Goal: Understand process/instructions: Learn how to perform a task or action

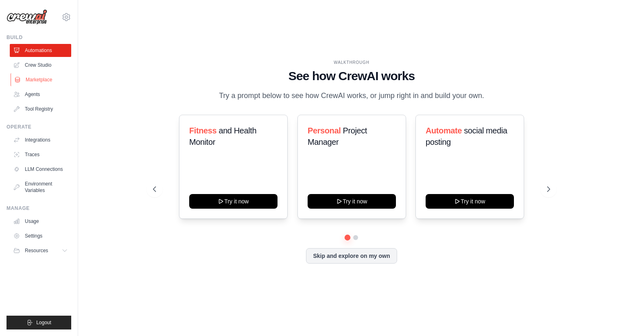
click at [44, 81] on link "Marketplace" at bounding box center [41, 79] width 61 height 13
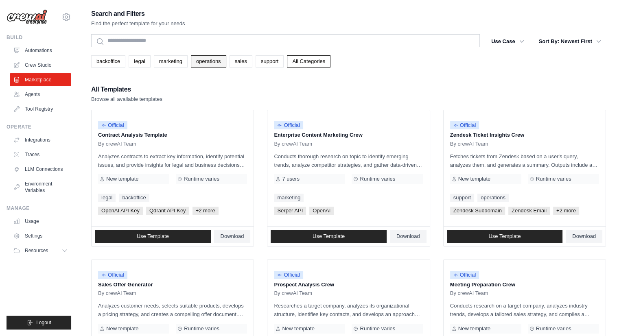
click at [211, 62] on link "operations" at bounding box center [208, 61] width 35 height 12
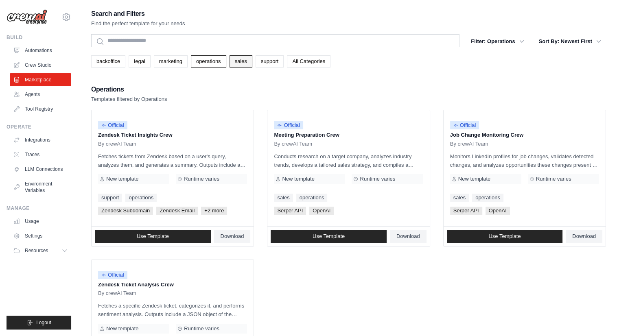
click at [232, 62] on link "sales" at bounding box center [240, 61] width 23 height 12
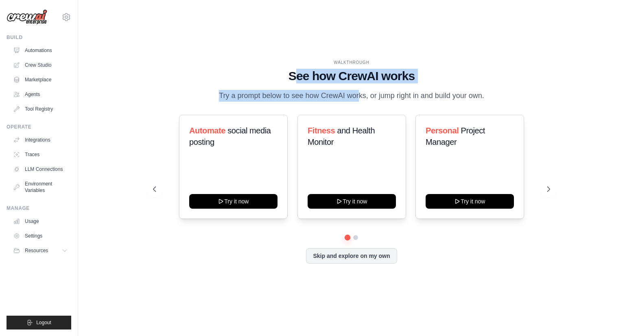
drag, startPoint x: 294, startPoint y: 76, endPoint x: 353, endPoint y: 93, distance: 61.5
click at [335, 88] on div "WALKTHROUGH See how [PERSON_NAME] works Try a prompt below to see how [PERSON_N…" at bounding box center [351, 80] width 397 height 42
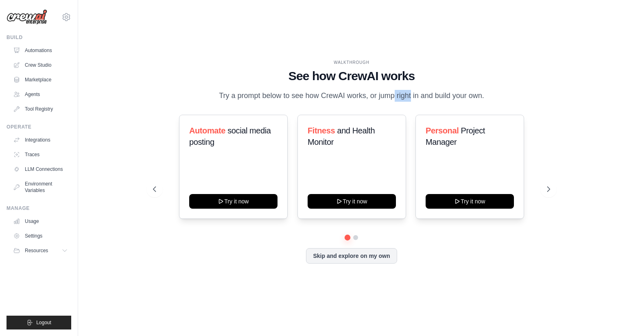
drag, startPoint x: 371, startPoint y: 96, endPoint x: 408, endPoint y: 94, distance: 37.5
click at [392, 96] on p "Try a prompt below to see how CrewAI works, or jump right in and build your own." at bounding box center [351, 96] width 273 height 12
drag, startPoint x: 408, startPoint y: 94, endPoint x: 443, endPoint y: 88, distance: 35.1
click at [421, 92] on p "Try a prompt below to see how CrewAI works, or jump right in and build your own." at bounding box center [351, 96] width 273 height 12
drag, startPoint x: 443, startPoint y: 88, endPoint x: 480, endPoint y: 84, distance: 38.1
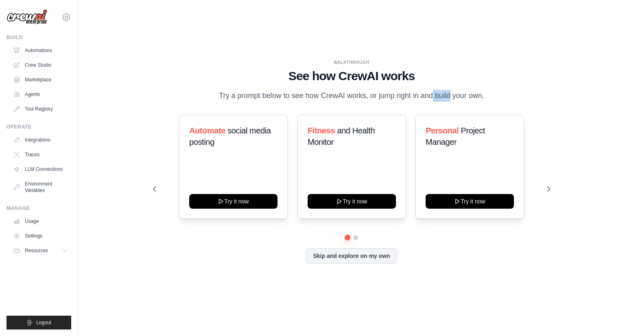
click at [480, 84] on div "WALKTHROUGH See how [PERSON_NAME] works Try a prompt below to see how [PERSON_N…" at bounding box center [351, 80] width 397 height 42
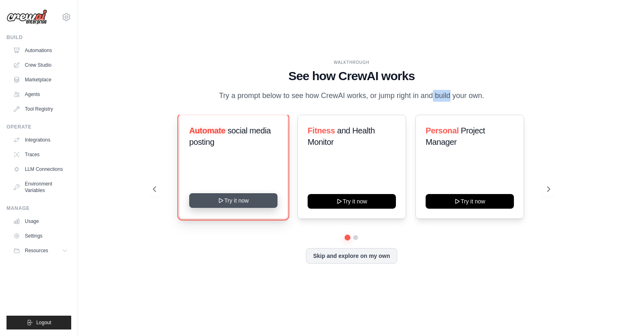
click at [240, 201] on button "Try it now" at bounding box center [233, 200] width 88 height 15
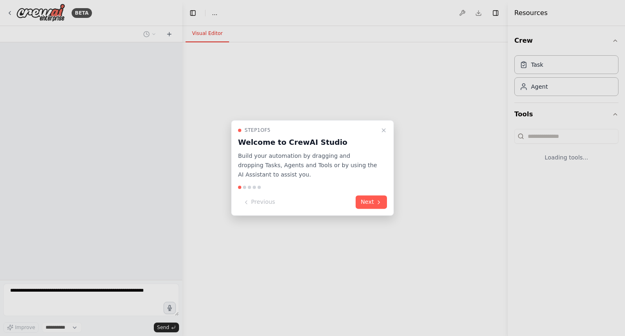
select select "****"
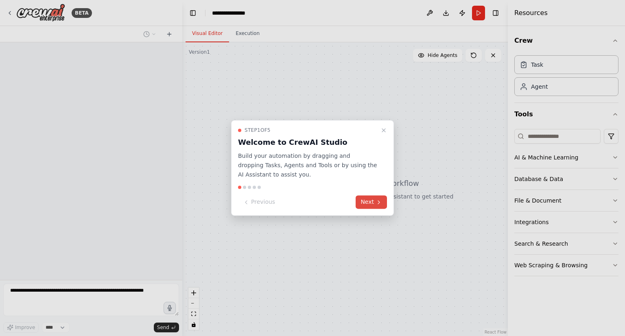
click at [375, 201] on button "Next" at bounding box center [371, 202] width 31 height 13
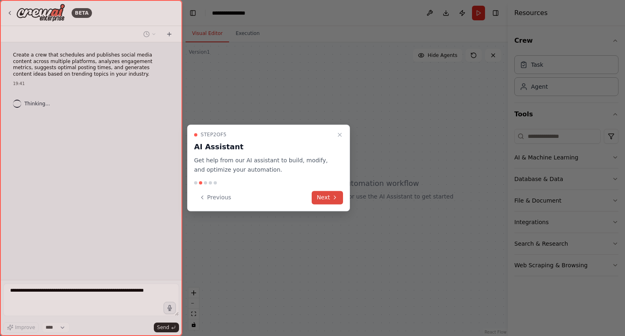
click at [334, 195] on icon at bounding box center [335, 197] width 7 height 7
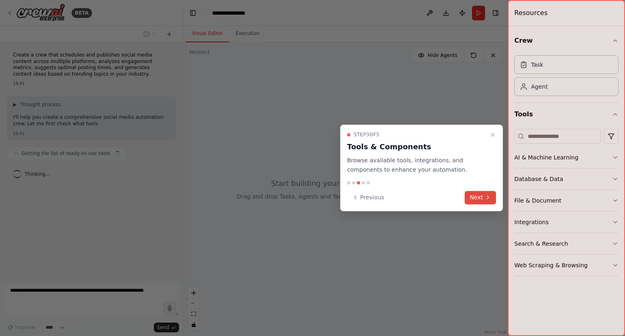
click at [479, 193] on button "Next" at bounding box center [480, 197] width 31 height 13
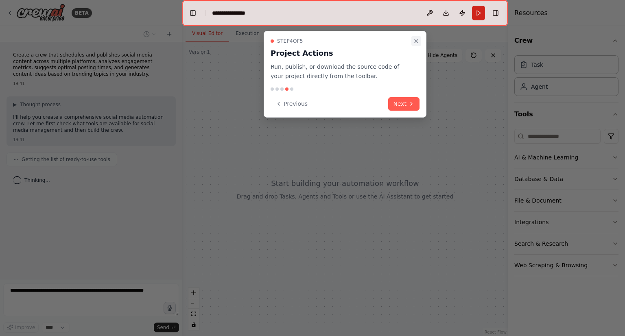
click at [413, 43] on icon "Close walkthrough" at bounding box center [416, 41] width 7 height 7
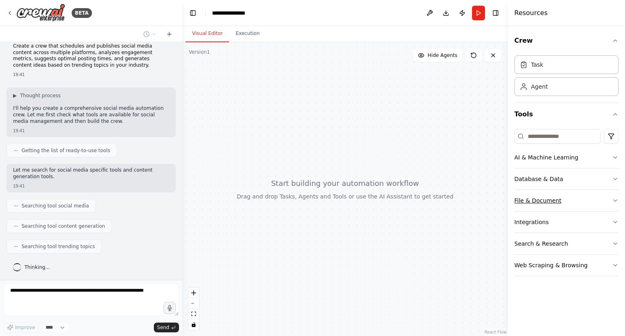
scroll to position [29, 0]
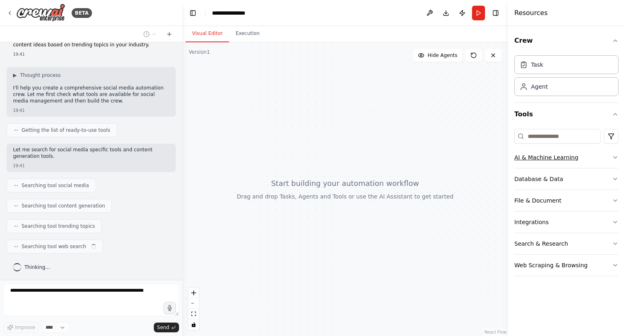
click at [590, 159] on button "AI & Machine Learning" at bounding box center [566, 157] width 104 height 21
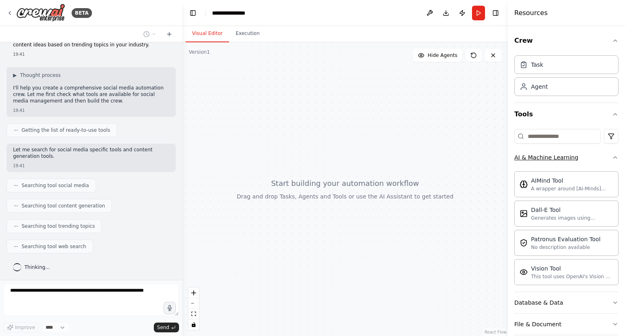
click at [590, 159] on button "AI & Machine Learning" at bounding box center [566, 157] width 104 height 21
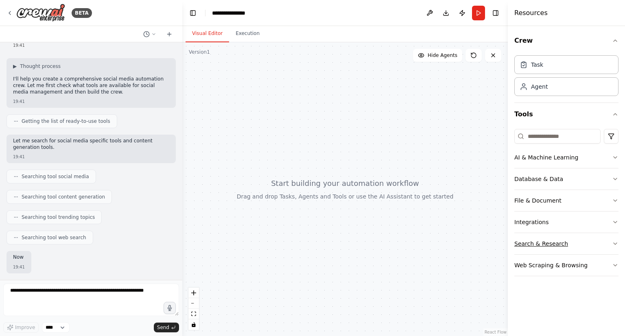
click at [576, 240] on button "Search & Research" at bounding box center [566, 243] width 104 height 21
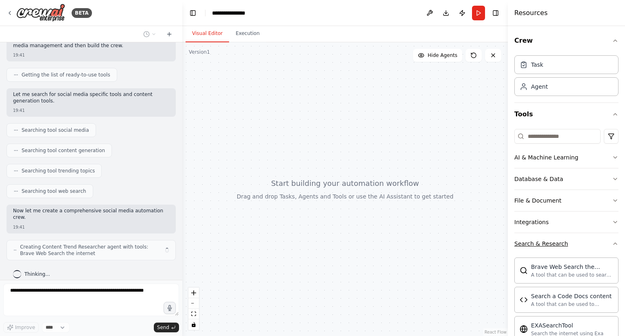
scroll to position [91, 0]
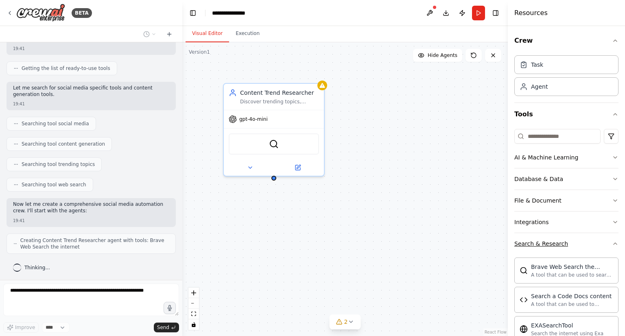
click at [576, 240] on button "Search & Research" at bounding box center [566, 243] width 104 height 21
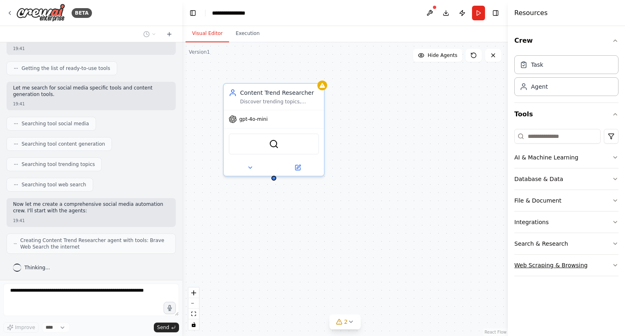
click at [599, 270] on button "Web Scraping & Browsing" at bounding box center [566, 265] width 104 height 21
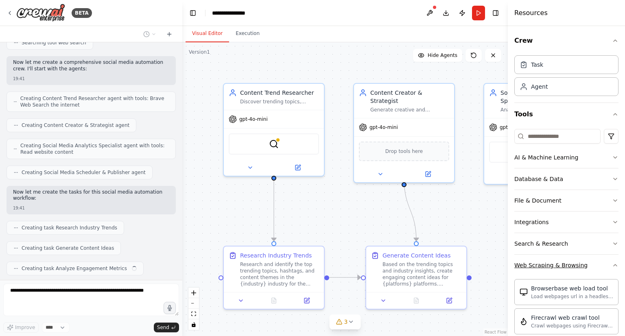
scroll to position [253, 0]
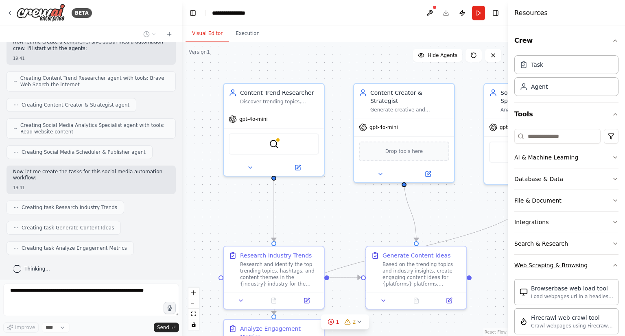
click at [604, 262] on button "Web Scraping & Browsing" at bounding box center [566, 265] width 104 height 21
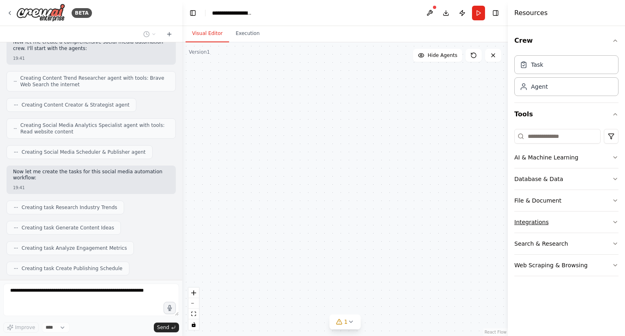
scroll to position [343, 0]
